Goal: Find contact information: Find contact information

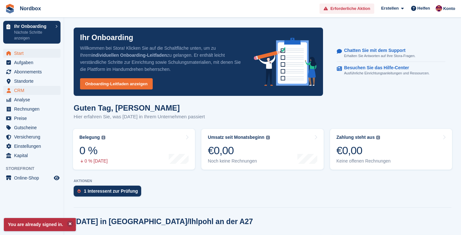
click at [29, 88] on span "CRM" at bounding box center [33, 90] width 38 height 9
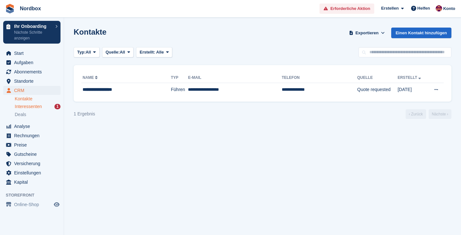
click at [31, 107] on span "Interessenten" at bounding box center [28, 106] width 27 height 6
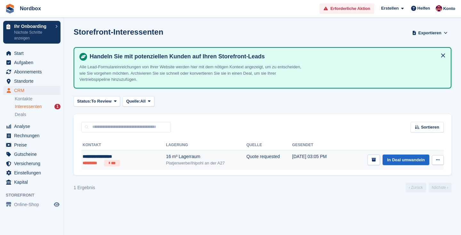
click at [217, 155] on div "16 m­³ Lagerraum" at bounding box center [206, 156] width 80 height 7
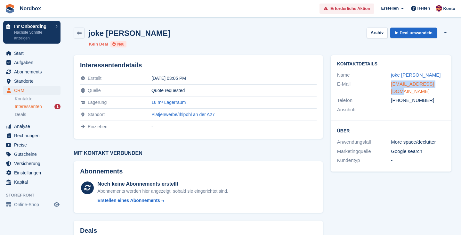
drag, startPoint x: 444, startPoint y: 85, endPoint x: 392, endPoint y: 83, distance: 52.2
click at [392, 83] on div "[EMAIL_ADDRESS][DOMAIN_NAME]" at bounding box center [418, 87] width 54 height 14
copy link "[EMAIL_ADDRESS][DOMAIN_NAME]"
click at [409, 148] on div "Google search" at bounding box center [418, 151] width 54 height 7
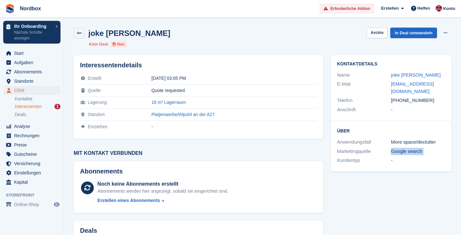
click at [409, 148] on div "Google search" at bounding box center [418, 151] width 54 height 7
click at [383, 205] on div "Kontaktdetails Name joke marie motzkus E-Mail jokewittkuhn@web.de Telefon +4917…" at bounding box center [391, 192] width 128 height 283
click at [398, 148] on div "Google search" at bounding box center [418, 151] width 54 height 7
click at [413, 147] on div "Marketingquelle Google search" at bounding box center [391, 151] width 108 height 9
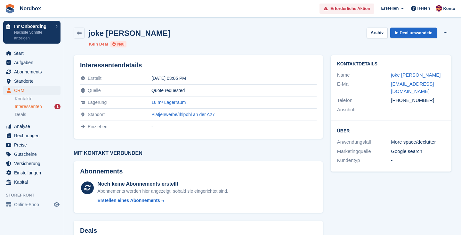
click at [408, 148] on div "Google search" at bounding box center [418, 151] width 54 height 7
click at [404, 138] on div "More space/declutter" at bounding box center [418, 141] width 54 height 7
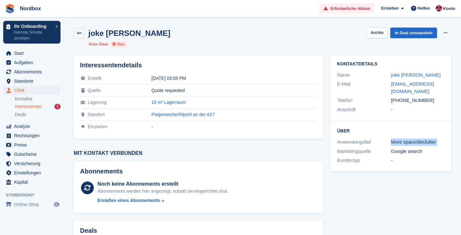
click at [404, 138] on div "More space/declutter" at bounding box center [418, 141] width 54 height 7
click at [398, 97] on div "+4917642719756" at bounding box center [418, 100] width 54 height 7
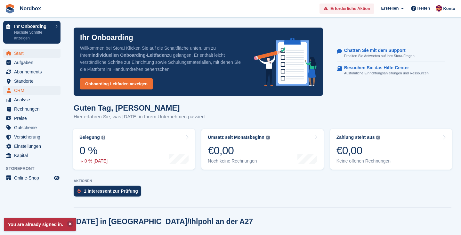
click at [16, 91] on span "CRM" at bounding box center [33, 90] width 38 height 9
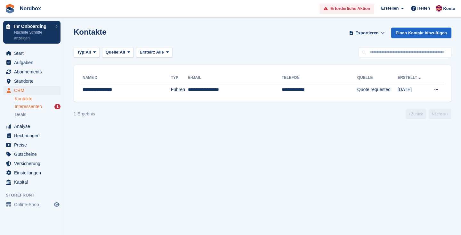
click at [20, 107] on span "Interessenten" at bounding box center [28, 106] width 27 height 6
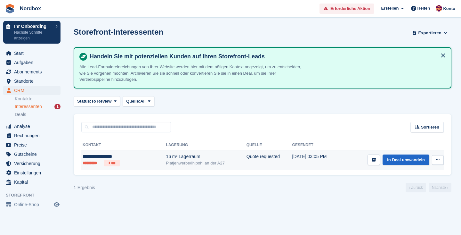
click at [175, 159] on div "16 m­³ Lagerraum" at bounding box center [206, 156] width 80 height 7
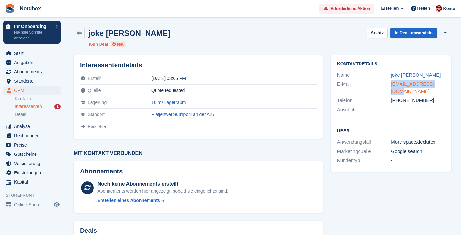
drag, startPoint x: 445, startPoint y: 84, endPoint x: 391, endPoint y: 84, distance: 54.1
click at [391, 84] on div "Kontaktdetails Name joke [PERSON_NAME] E-Mail [EMAIL_ADDRESS][DOMAIN_NAME] Tele…" at bounding box center [391, 88] width 121 height 66
copy link "[EMAIL_ADDRESS][DOMAIN_NAME]"
drag, startPoint x: 439, startPoint y: 93, endPoint x: 390, endPoint y: 93, distance: 48.0
click at [390, 96] on div "Telefon [PHONE_NUMBER]" at bounding box center [391, 100] width 108 height 9
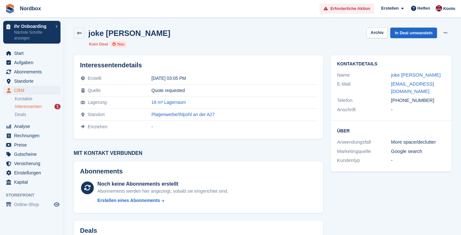
click at [429, 105] on div "Anschrift -" at bounding box center [391, 109] width 108 height 9
drag, startPoint x: 433, startPoint y: 90, endPoint x: 392, endPoint y: 91, distance: 40.7
click at [392, 97] on div "[PHONE_NUMBER]" at bounding box center [418, 100] width 54 height 7
copy div "[PHONE_NUMBER]"
drag, startPoint x: 441, startPoint y: 85, endPoint x: 390, endPoint y: 85, distance: 50.9
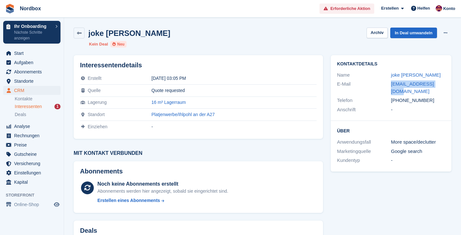
click at [390, 85] on div "E-Mail [EMAIL_ADDRESS][DOMAIN_NAME]" at bounding box center [391, 87] width 108 height 16
copy div "[EMAIL_ADDRESS][DOMAIN_NAME]"
